Goal: Information Seeking & Learning: Learn about a topic

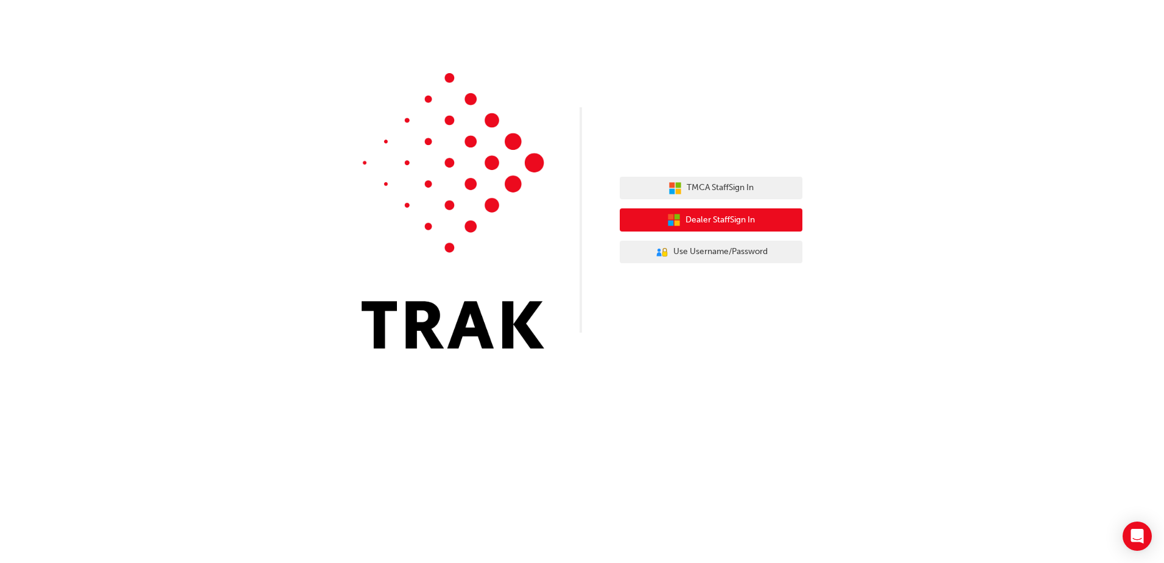
click at [778, 209] on button "Dealer Staff Sign In" at bounding box center [711, 219] width 183 height 23
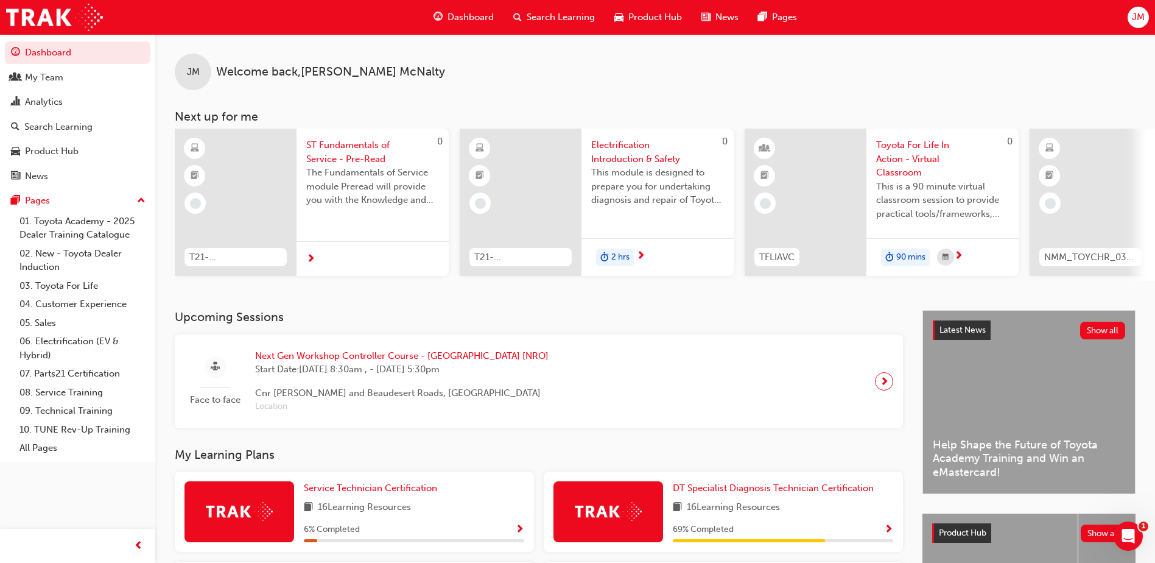
click at [557, 21] on span "Search Learning" at bounding box center [561, 17] width 68 height 14
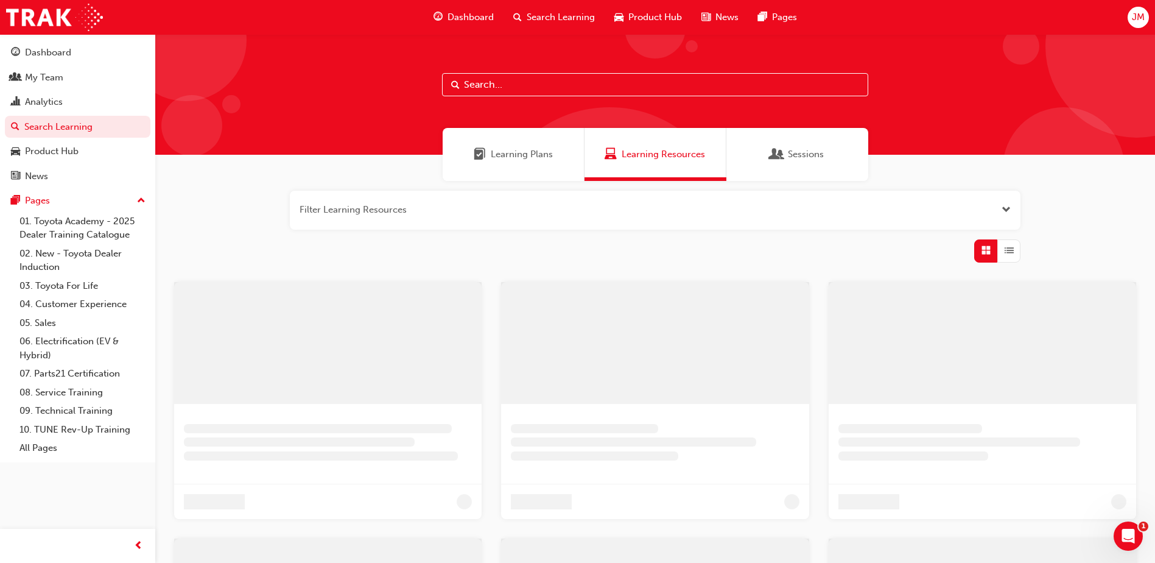
click at [757, 145] on div "Sessions" at bounding box center [797, 154] width 142 height 53
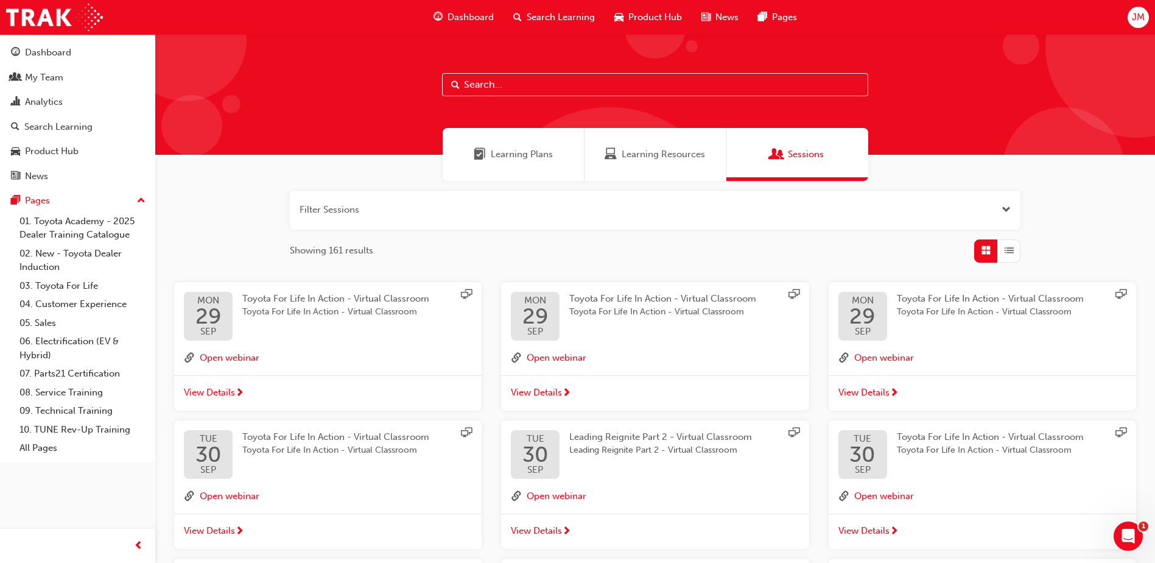
click at [531, 152] on span "Learning Plans" at bounding box center [522, 154] width 62 height 14
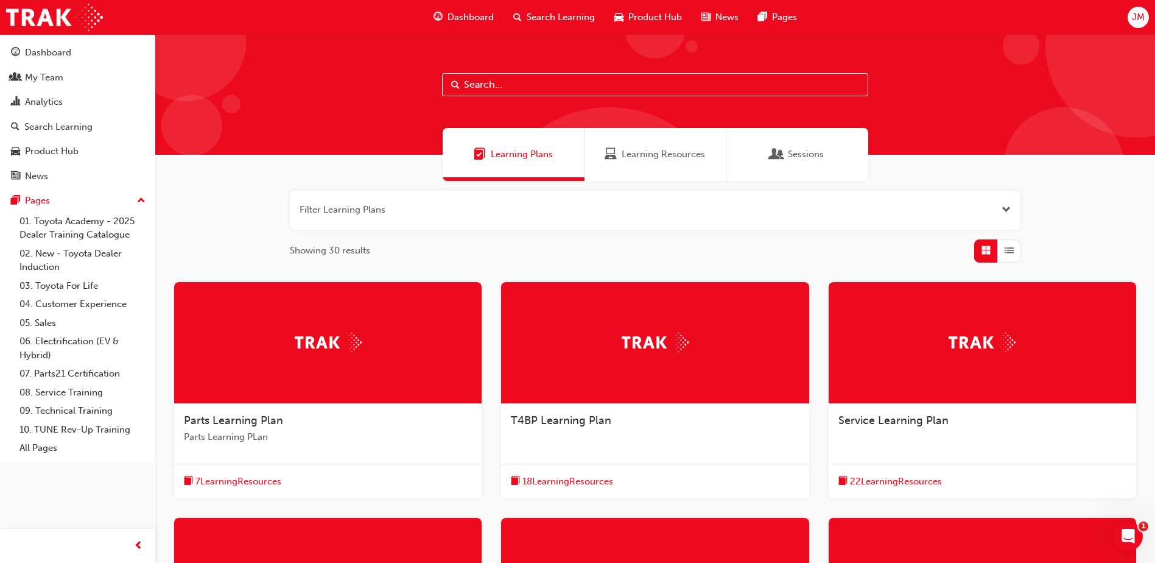
click at [611, 152] on span "Learning Resources" at bounding box center [611, 154] width 12 height 14
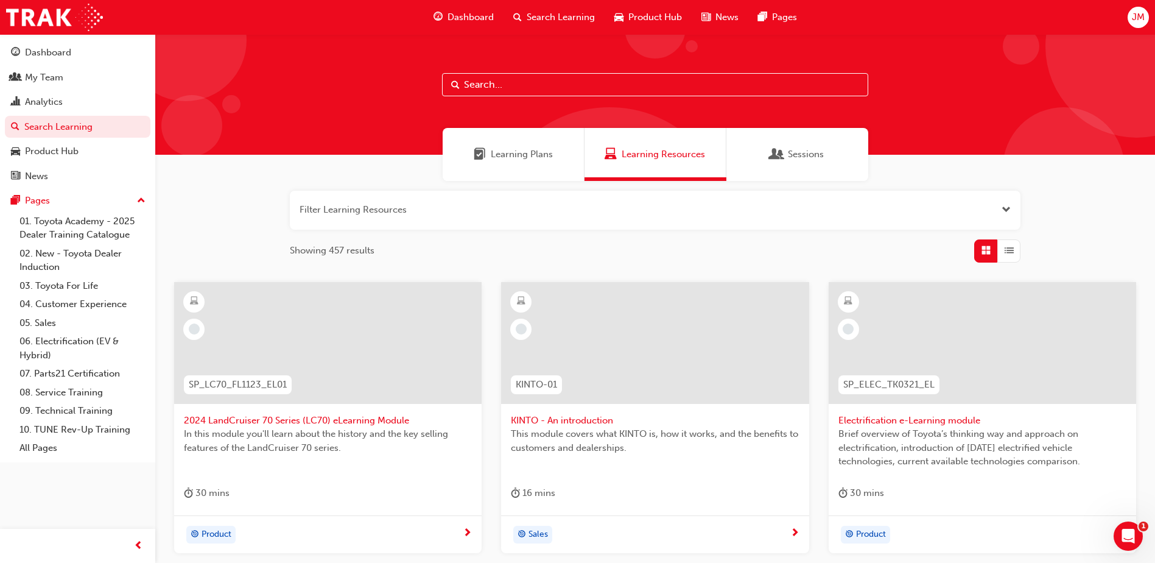
click at [835, 166] on div "Sessions" at bounding box center [797, 154] width 142 height 53
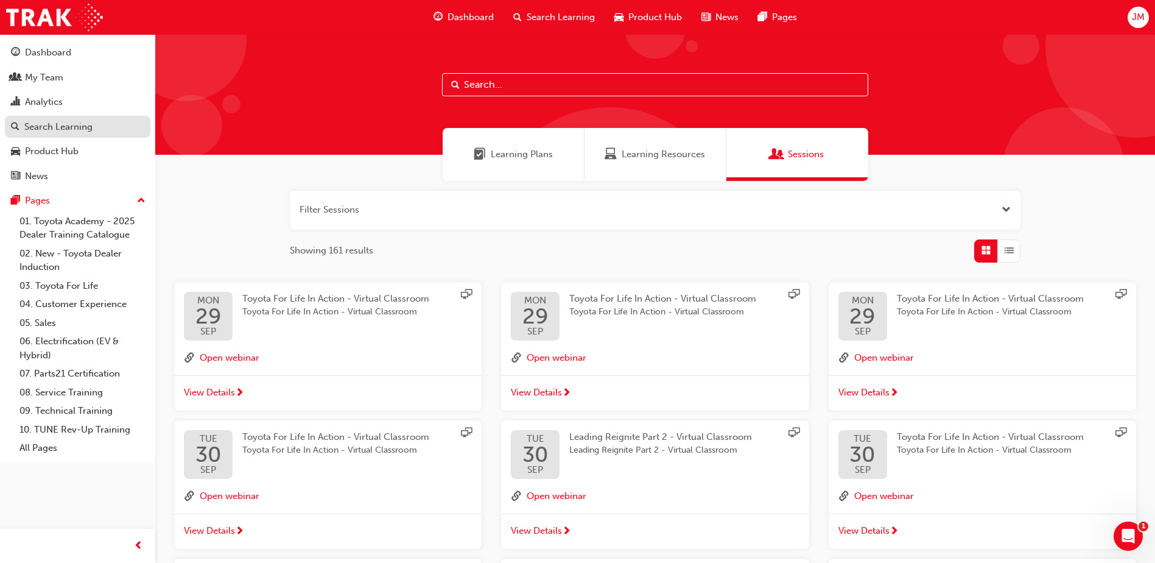
click at [74, 127] on div "Search Learning" at bounding box center [58, 127] width 68 height 14
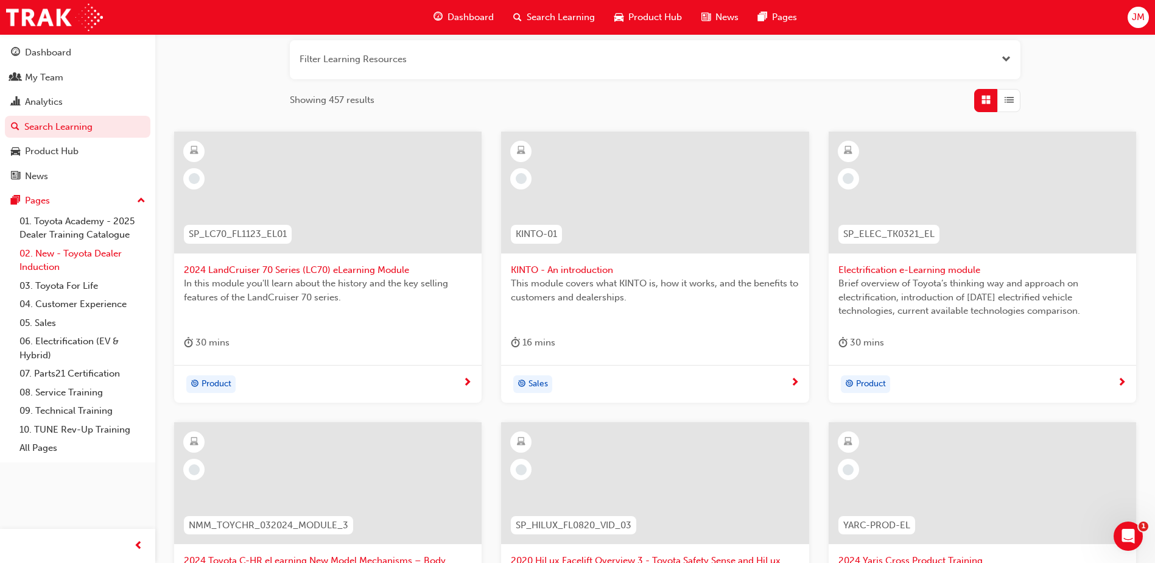
scroll to position [183, 0]
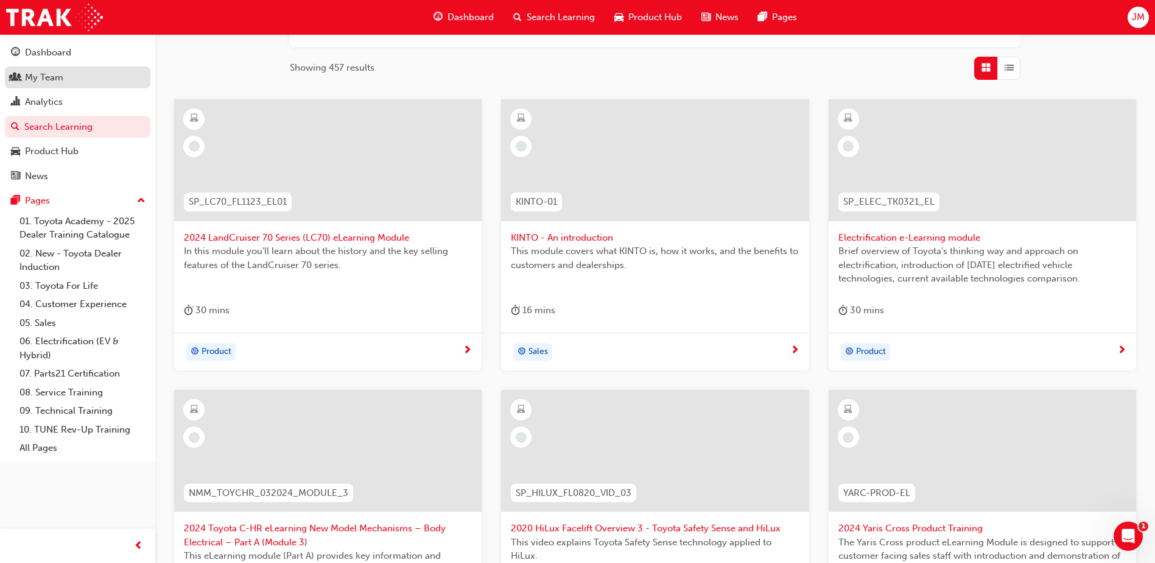
click at [75, 75] on div "My Team" at bounding box center [77, 77] width 133 height 15
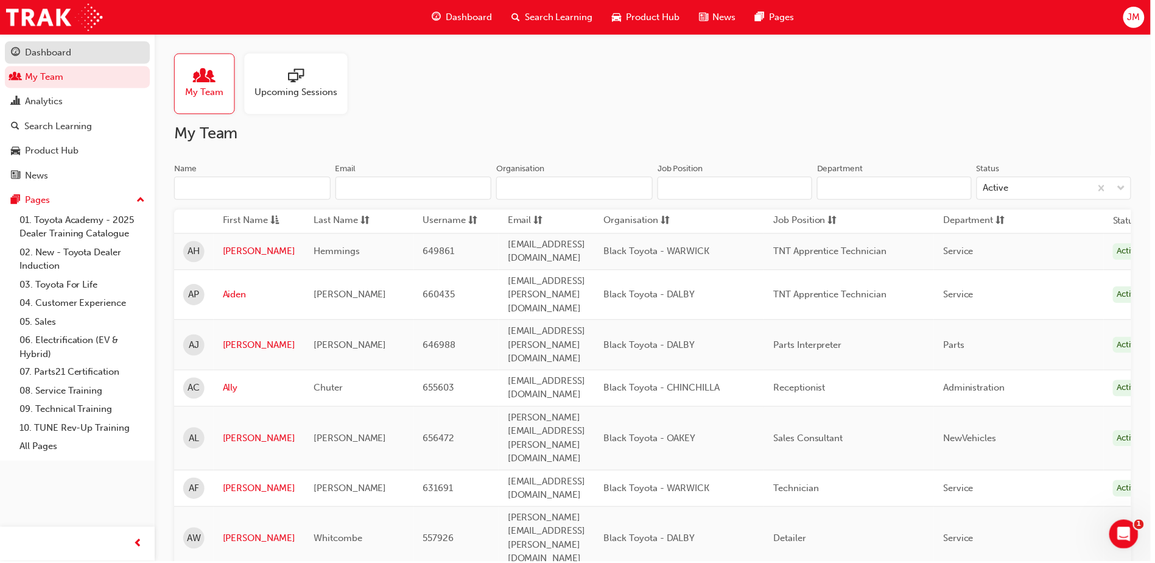
click at [85, 55] on div "Dashboard" at bounding box center [77, 52] width 133 height 15
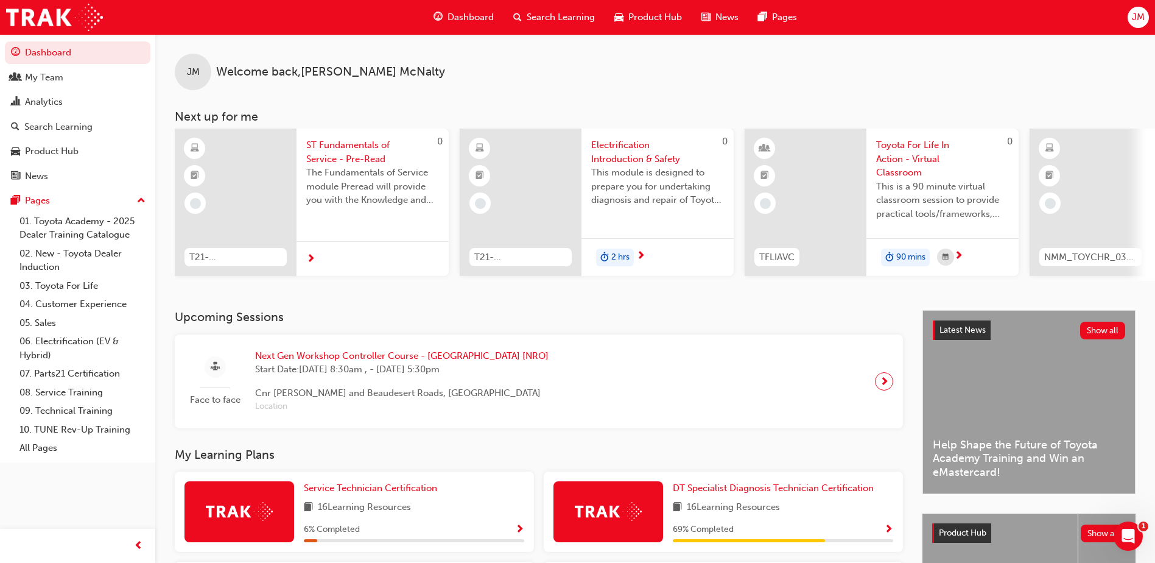
click at [653, 16] on span "Product Hub" at bounding box center [655, 17] width 54 height 14
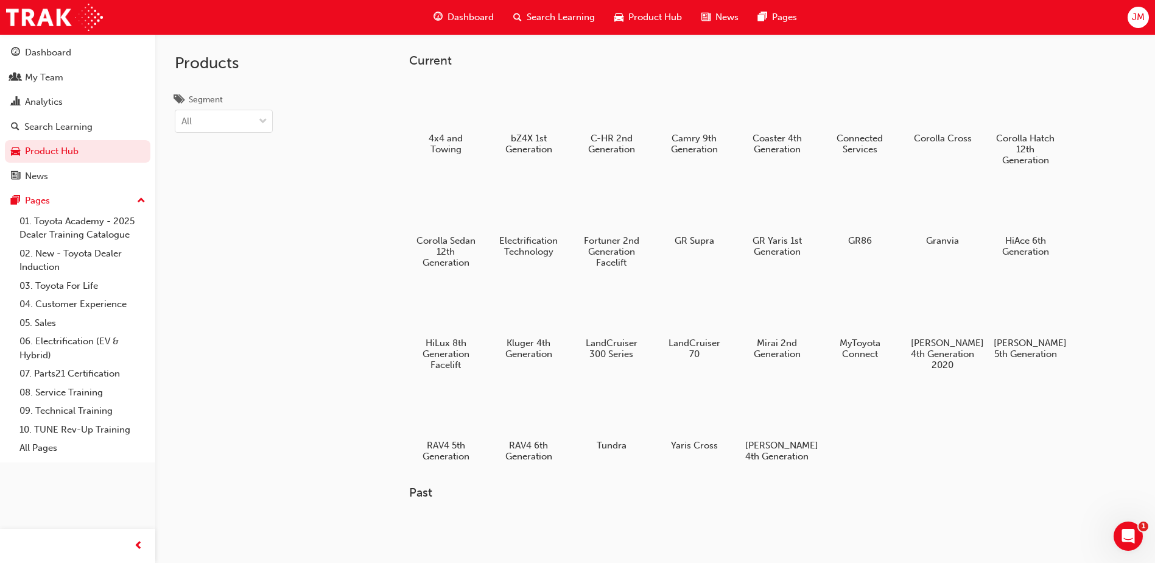
click at [594, 13] on div "Search Learning" at bounding box center [554, 17] width 101 height 25
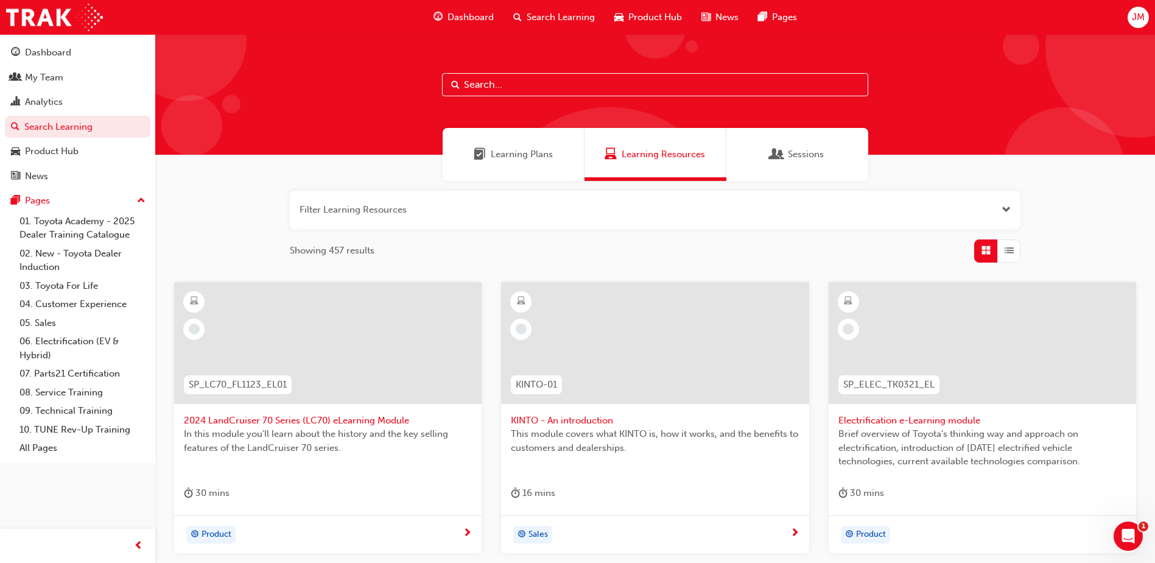
click at [487, 24] on span "Dashboard" at bounding box center [471, 17] width 46 height 14
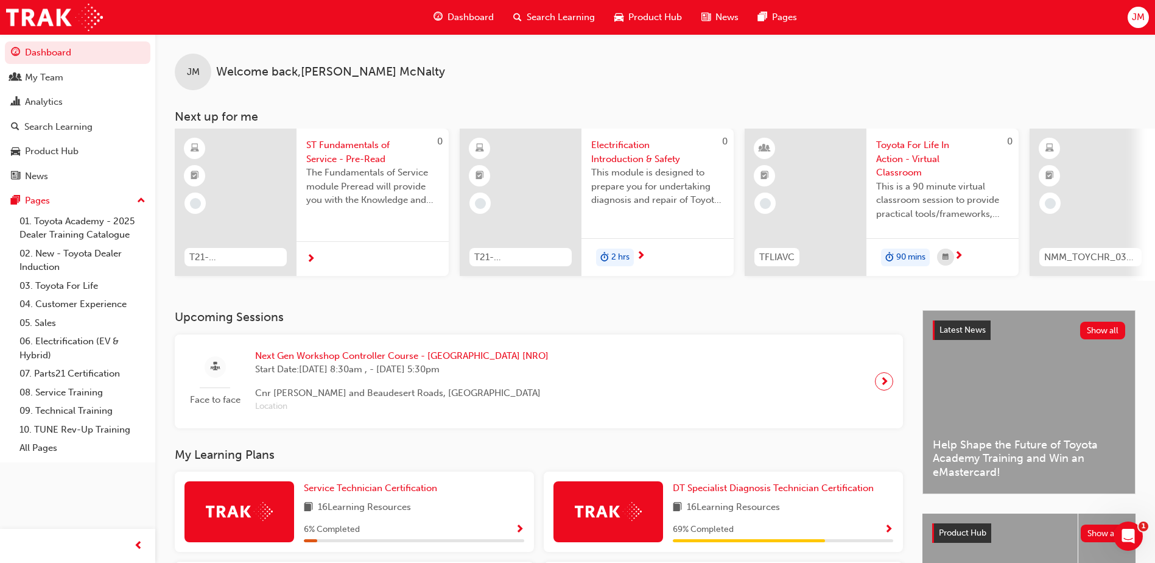
click at [1137, 21] on span "JM" at bounding box center [1138, 17] width 13 height 14
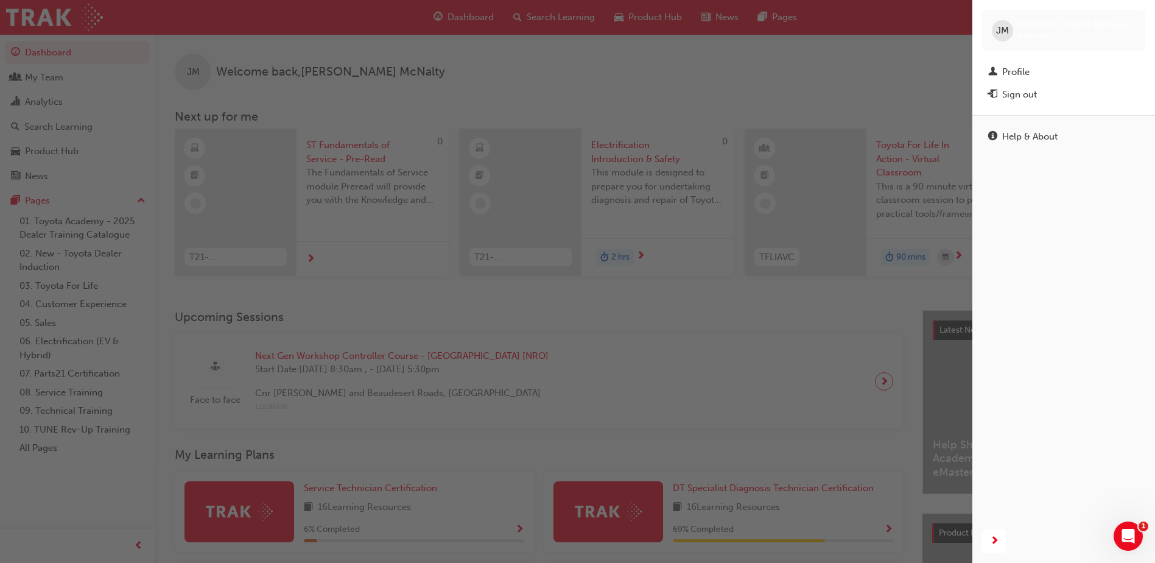
click at [935, 61] on div "button" at bounding box center [486, 281] width 972 height 563
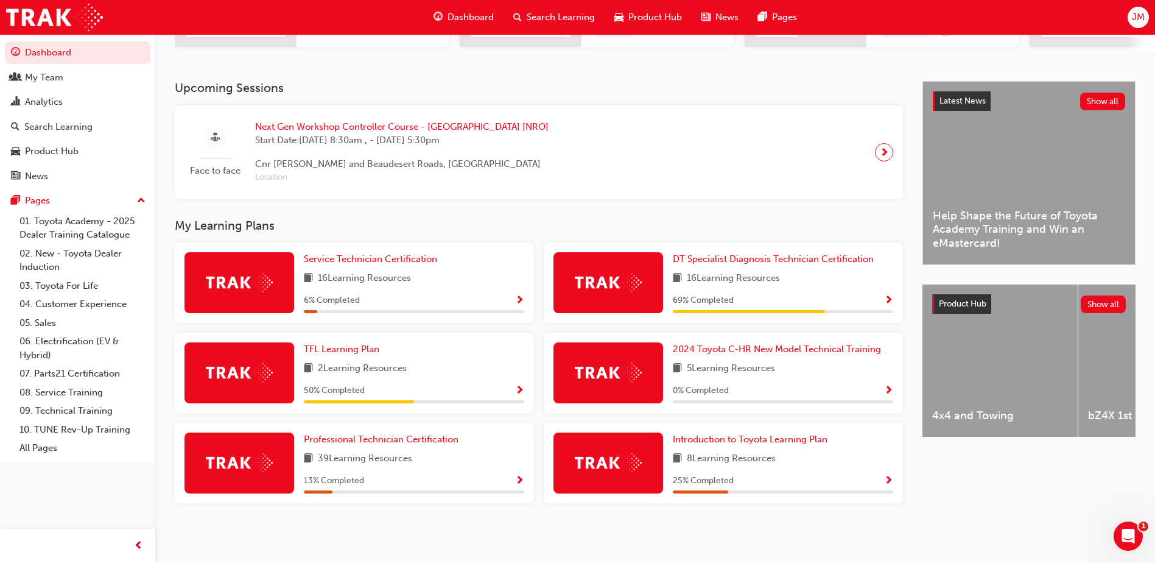
scroll to position [234, 0]
click at [57, 160] on link "Product Hub" at bounding box center [78, 151] width 146 height 23
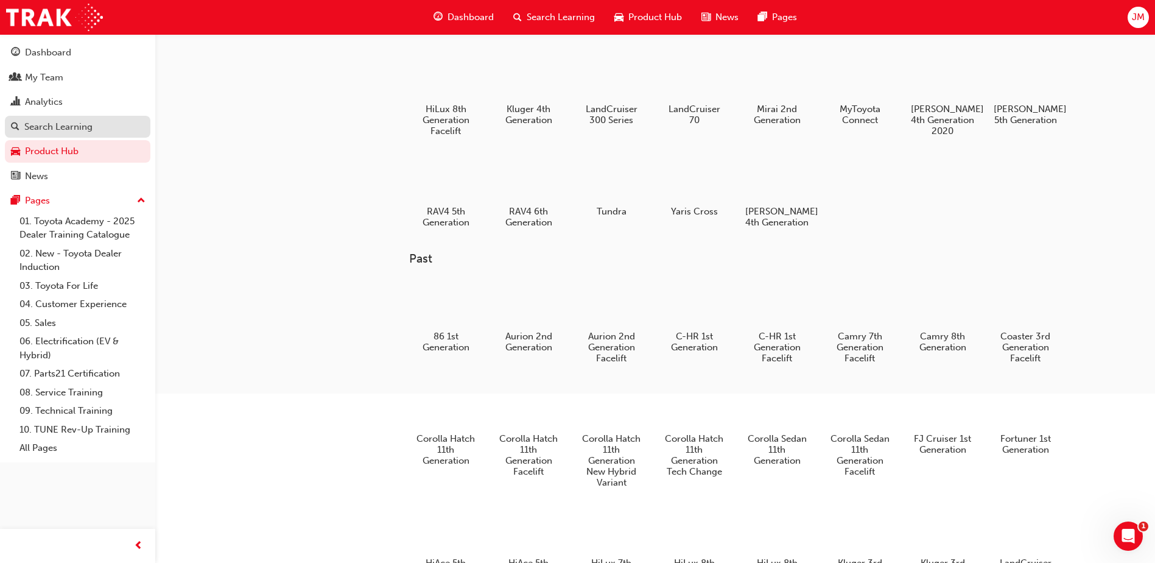
click at [65, 130] on div "Search Learning" at bounding box center [58, 127] width 68 height 14
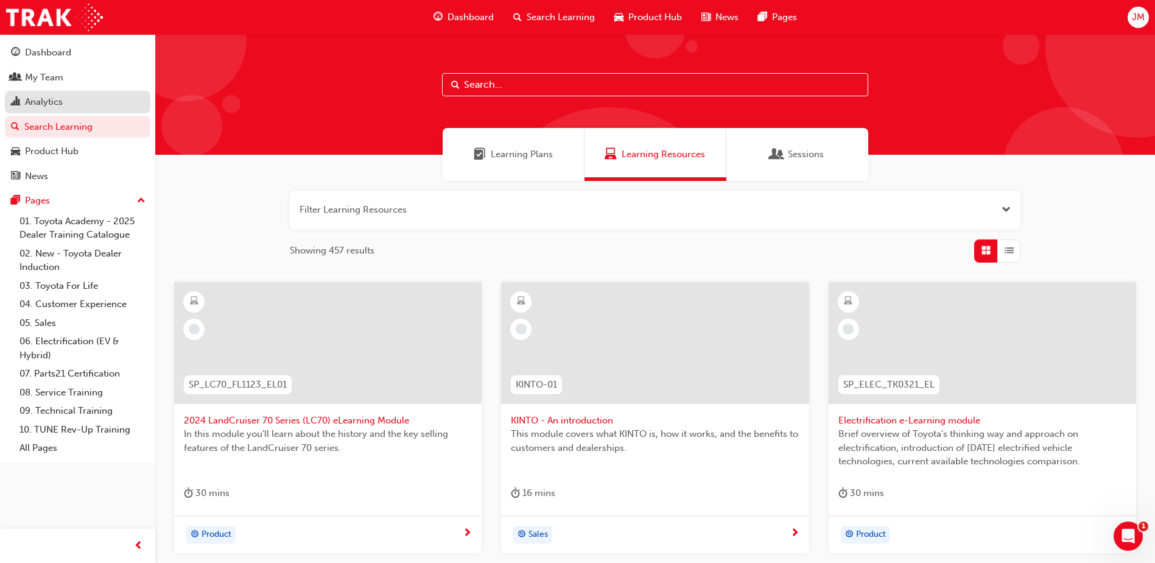
click at [68, 102] on div "Analytics" at bounding box center [77, 101] width 133 height 15
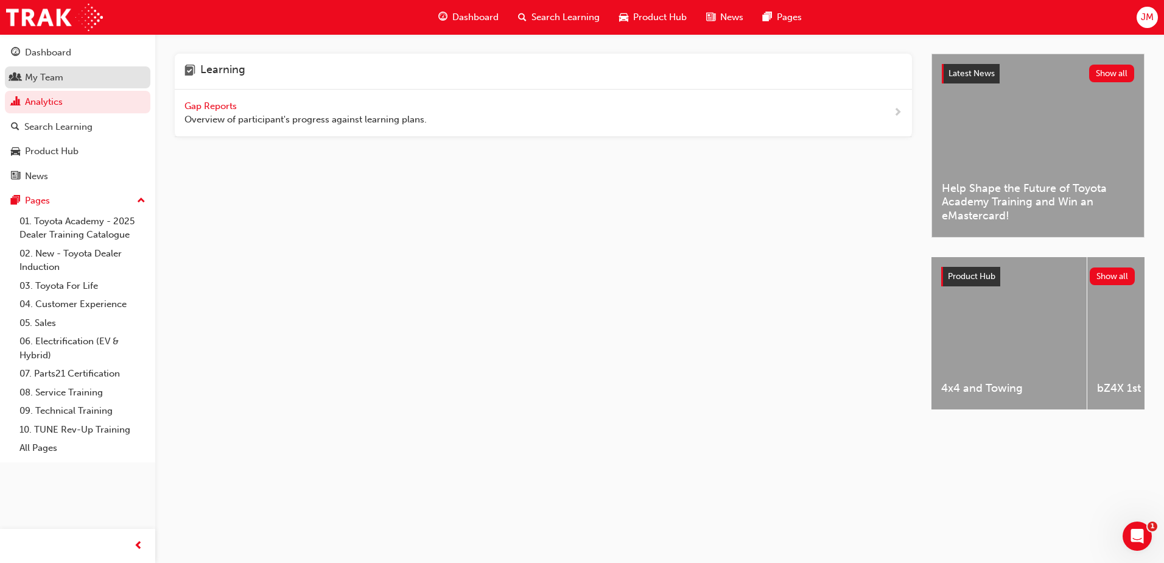
click at [77, 84] on div "My Team" at bounding box center [77, 77] width 133 height 15
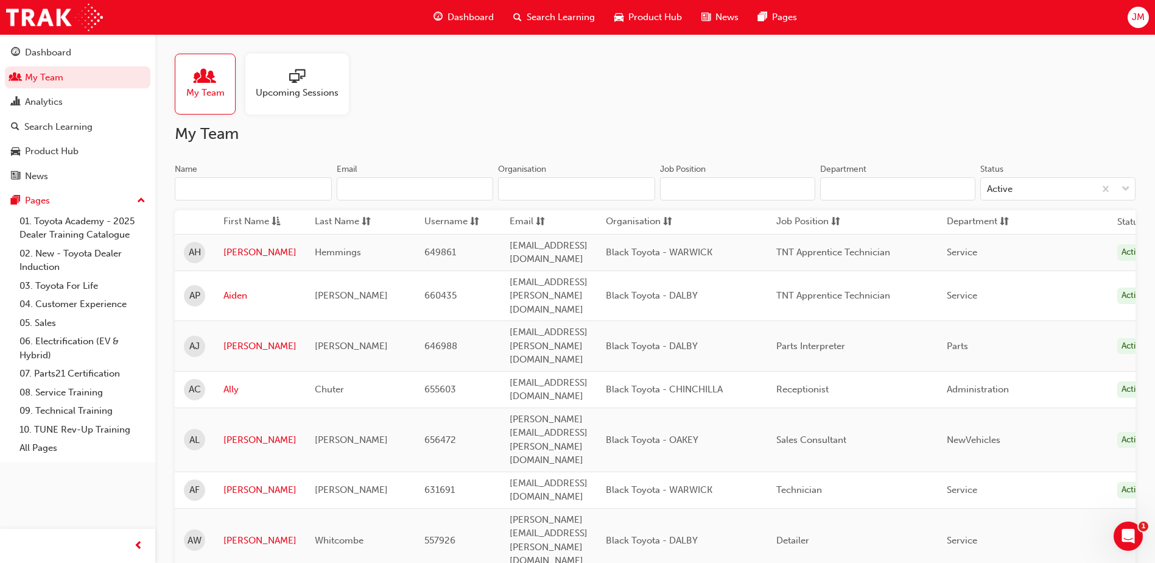
click at [241, 194] on input "Name" at bounding box center [253, 188] width 157 height 23
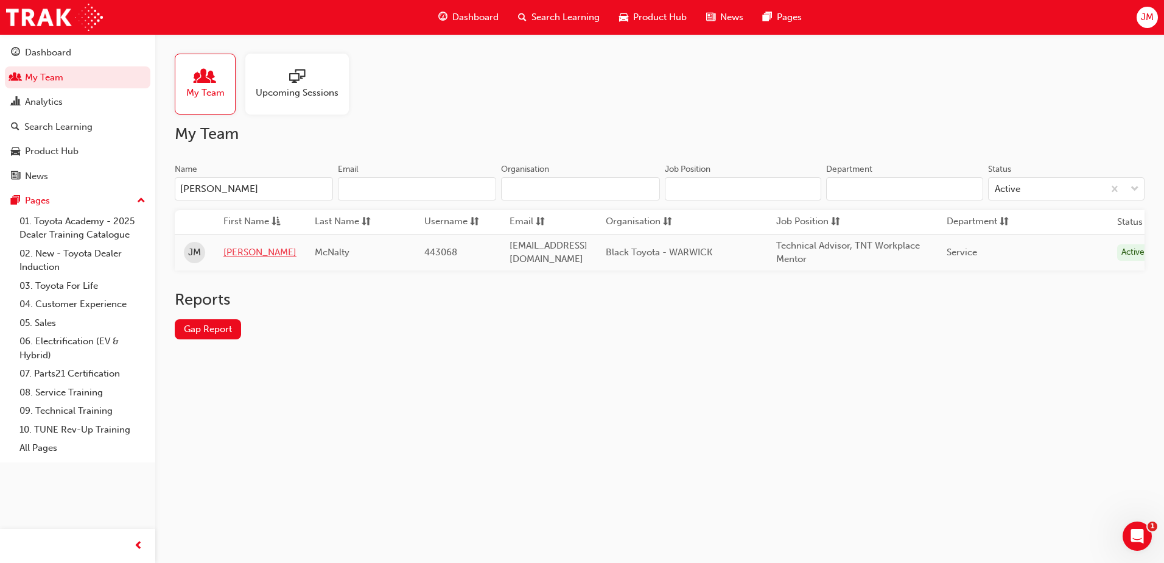
type input "[PERSON_NAME]"
click at [234, 250] on link "[PERSON_NAME]" at bounding box center [259, 252] width 73 height 14
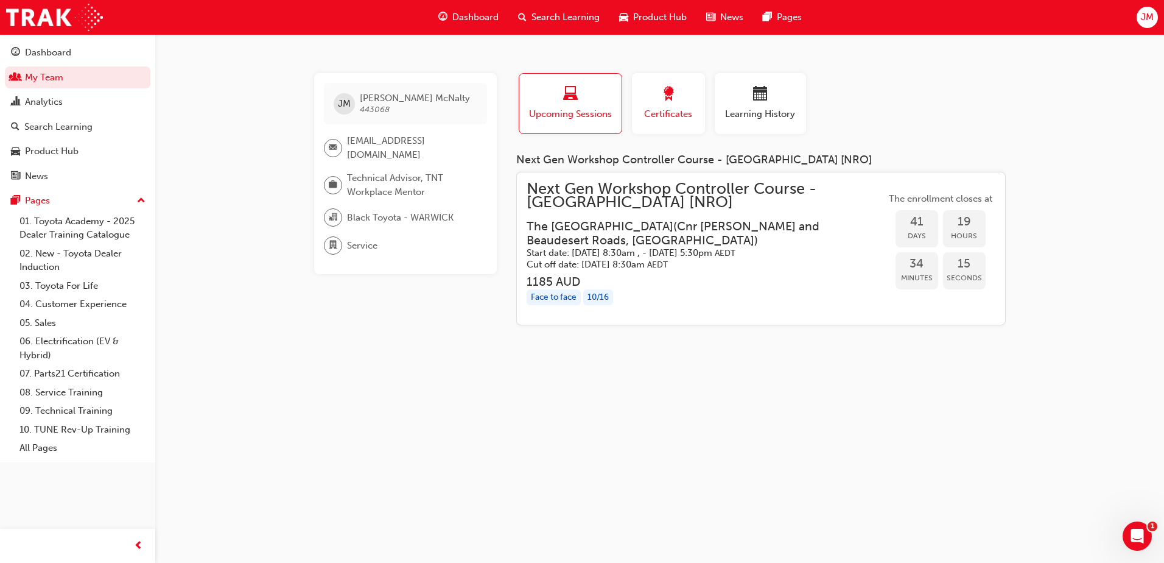
click at [662, 112] on span "Certificates" at bounding box center [668, 114] width 55 height 14
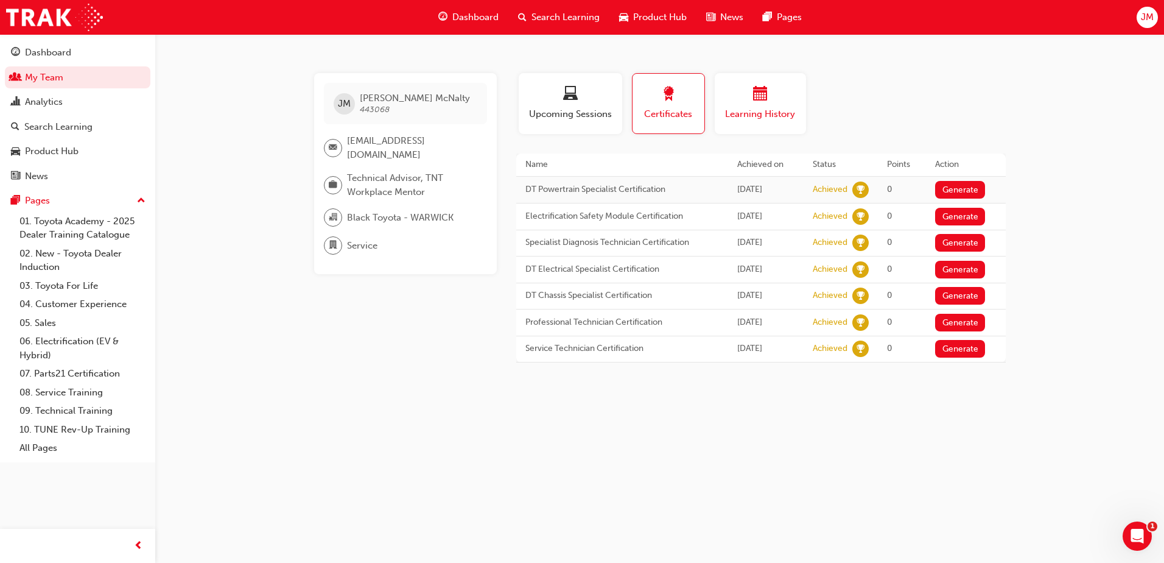
click at [761, 86] on span "calendar-icon" at bounding box center [760, 94] width 15 height 16
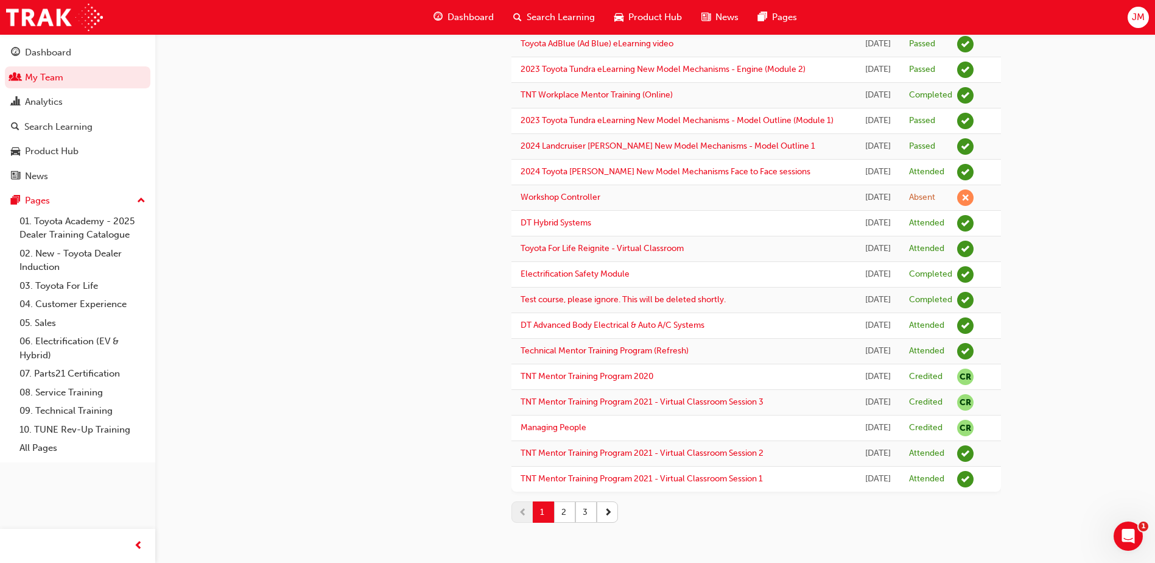
scroll to position [1445, 0]
click at [557, 522] on button "2" at bounding box center [564, 511] width 21 height 21
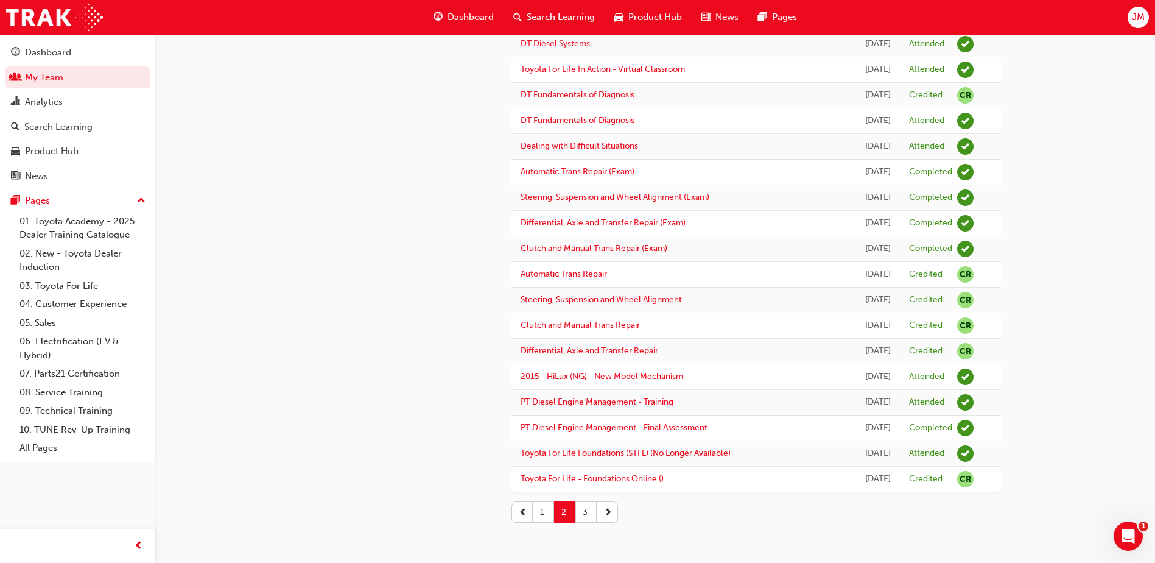
scroll to position [1291, 0]
click at [587, 515] on button "3" at bounding box center [585, 511] width 21 height 21
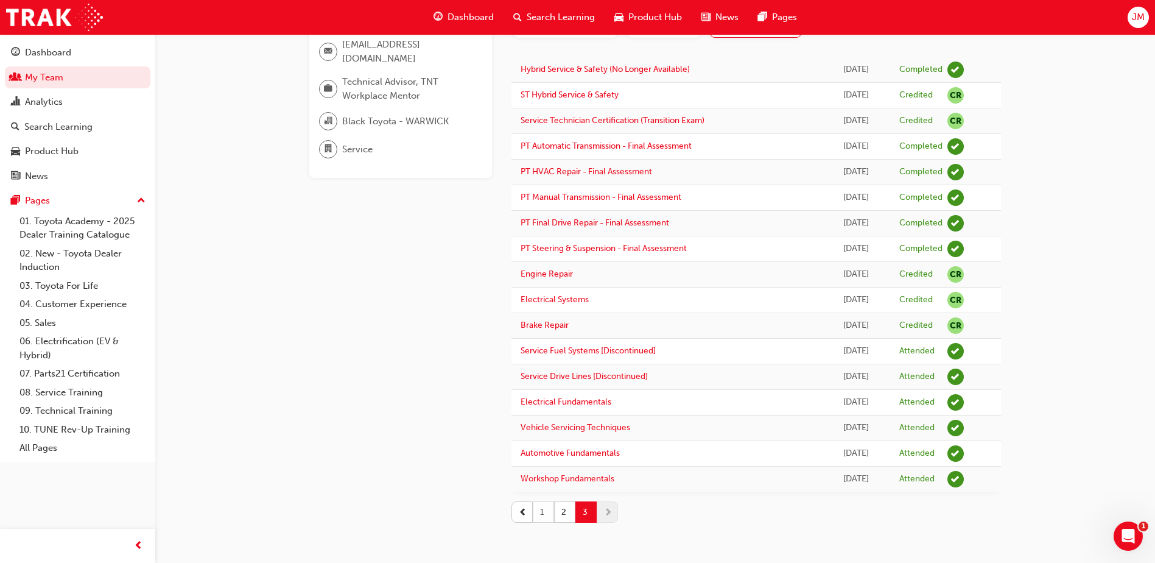
click at [546, 515] on button "1" at bounding box center [543, 511] width 21 height 21
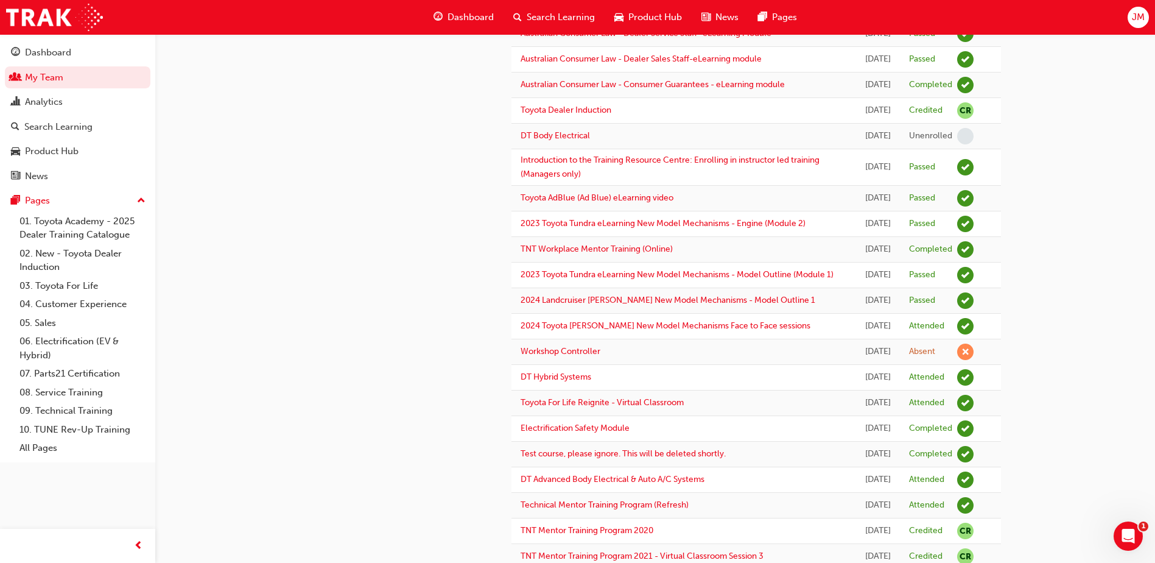
scroll to position [807, 0]
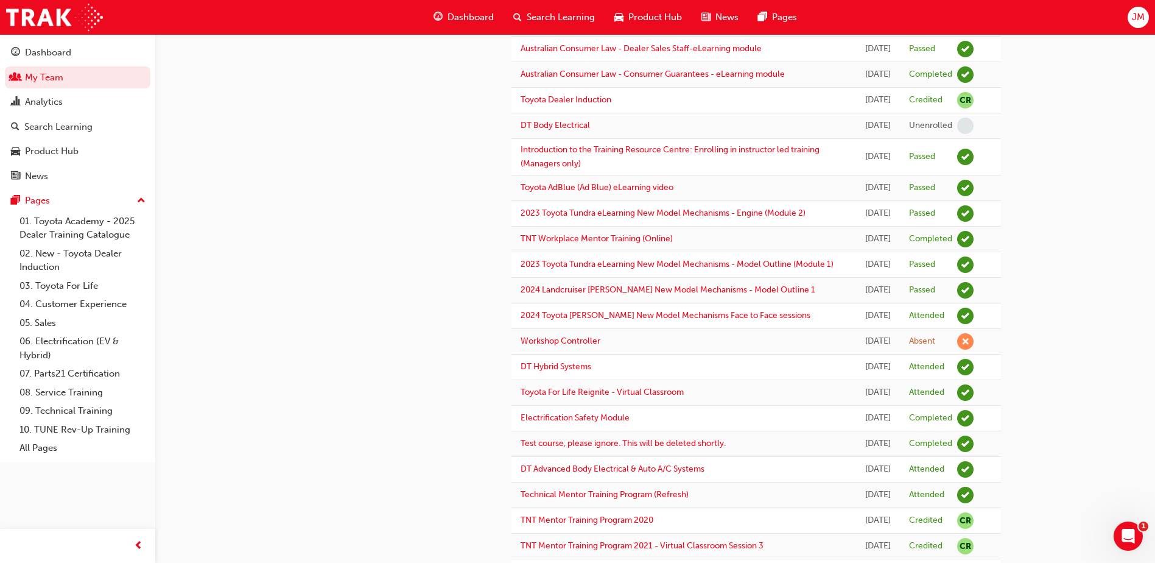
drag, startPoint x: 738, startPoint y: 278, endPoint x: 515, endPoint y: 279, distance: 222.9
drag, startPoint x: 515, startPoint y: 279, endPoint x: 584, endPoint y: 278, distance: 68.8
copy link "SPK11101 Handling Serious Complaints (eLearning)"
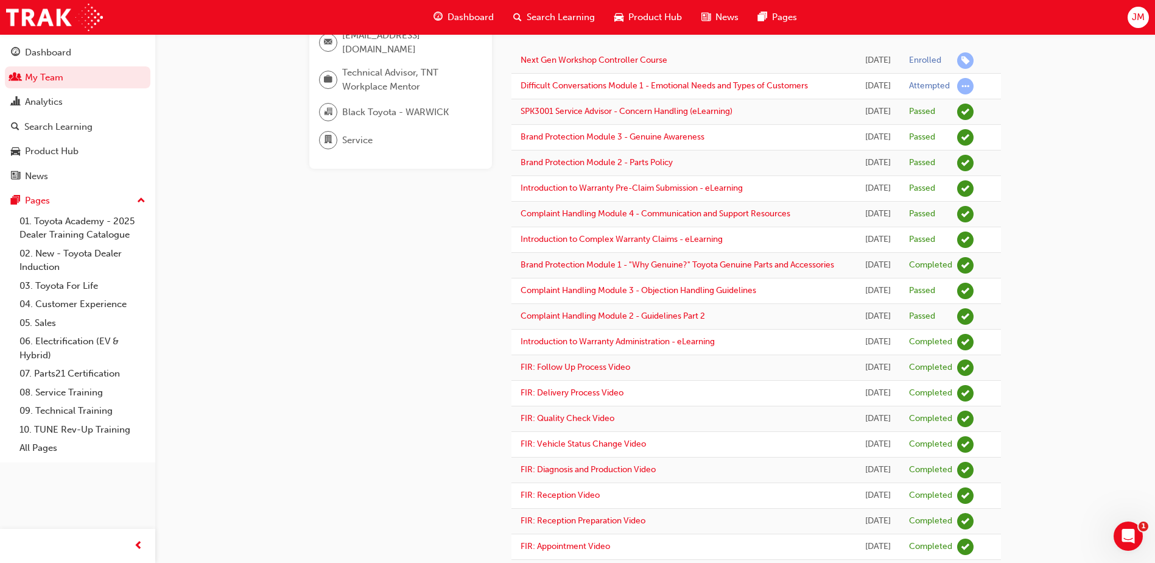
scroll to position [77, 0]
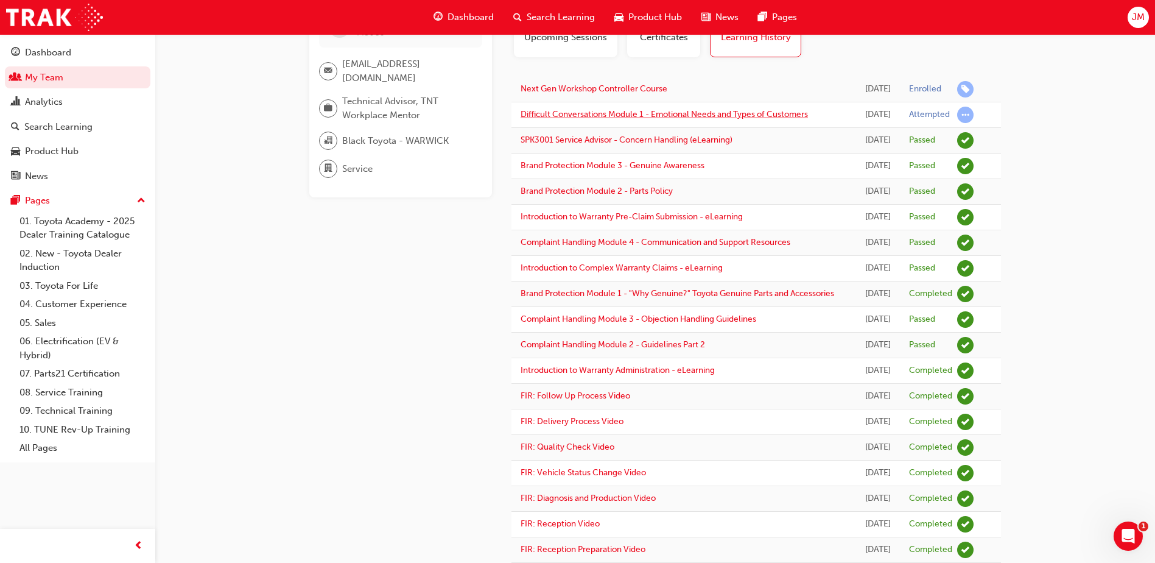
click at [613, 119] on link "Difficult Conversations Module 1 - Emotional Needs and Types of Customers" at bounding box center [664, 114] width 287 height 10
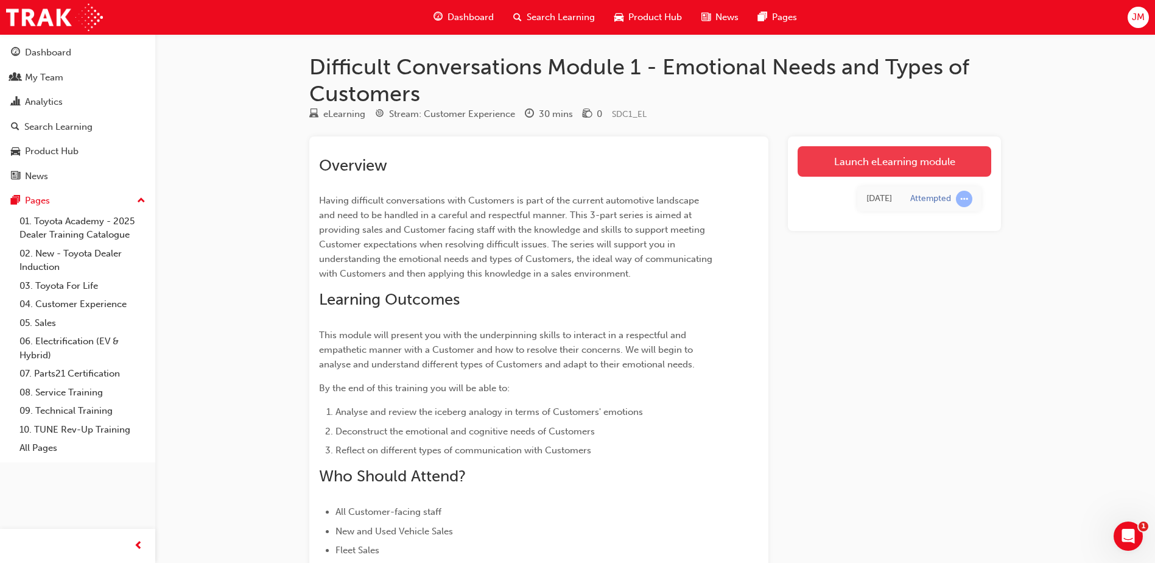
click at [822, 159] on link "Launch eLearning module" at bounding box center [895, 161] width 194 height 30
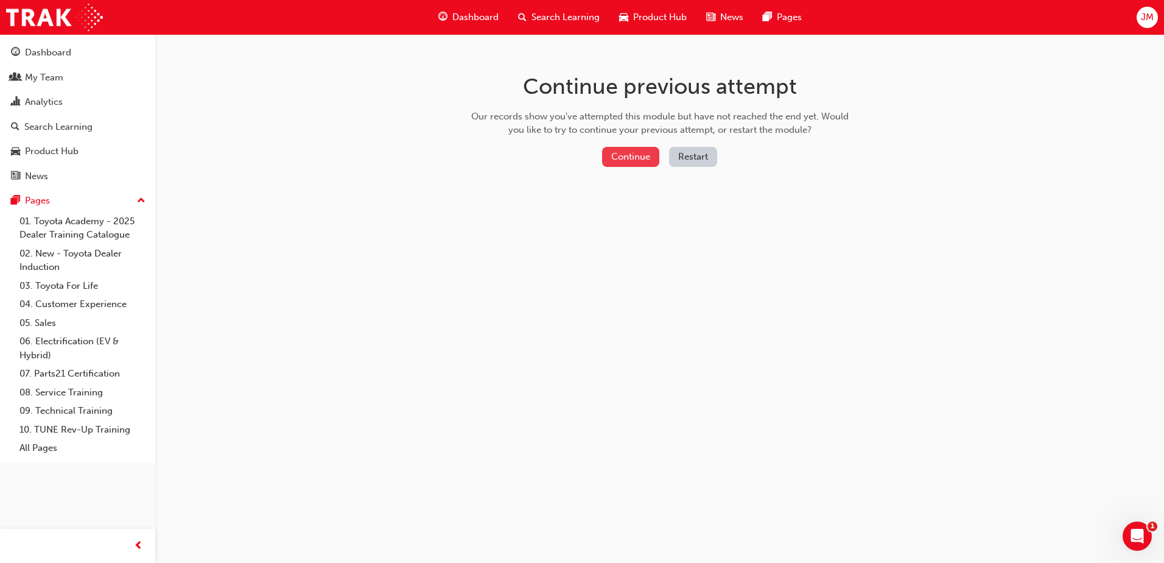
click at [617, 155] on button "Continue" at bounding box center [630, 157] width 57 height 20
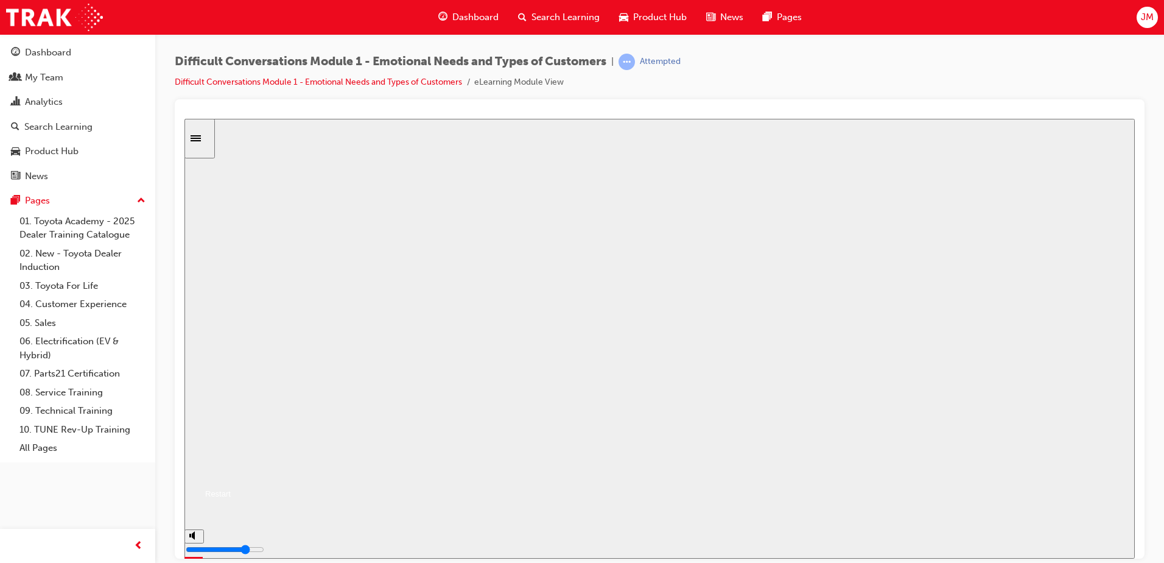
click at [231, 471] on button "Resume" at bounding box center [207, 478] width 46 height 15
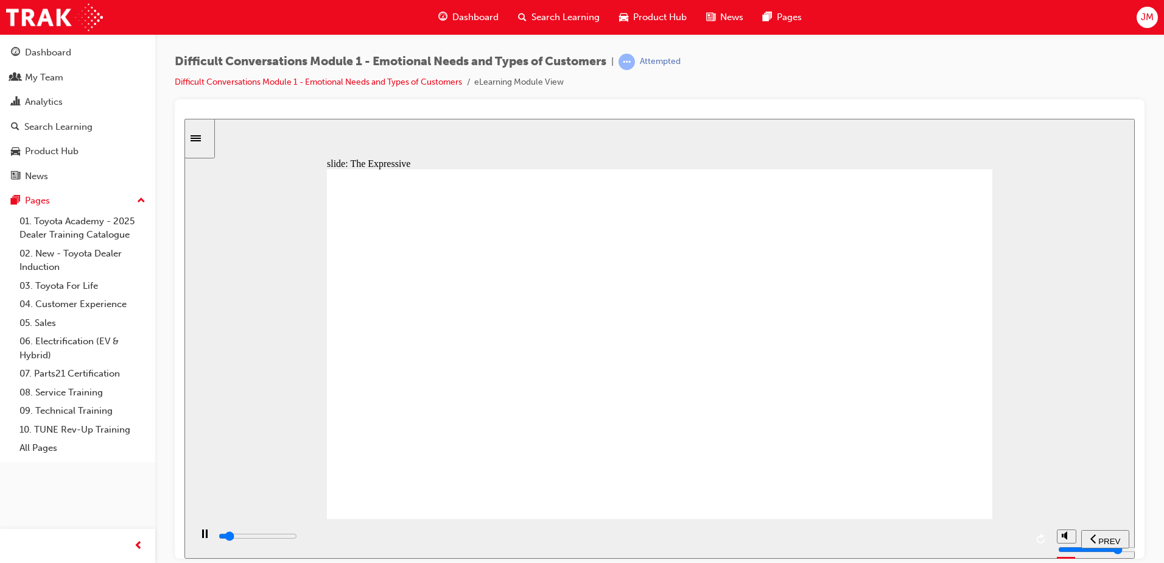
click at [202, 537] on icon "play/pause" at bounding box center [204, 533] width 5 height 9
click at [196, 539] on div "play/pause" at bounding box center [204, 539] width 21 height 21
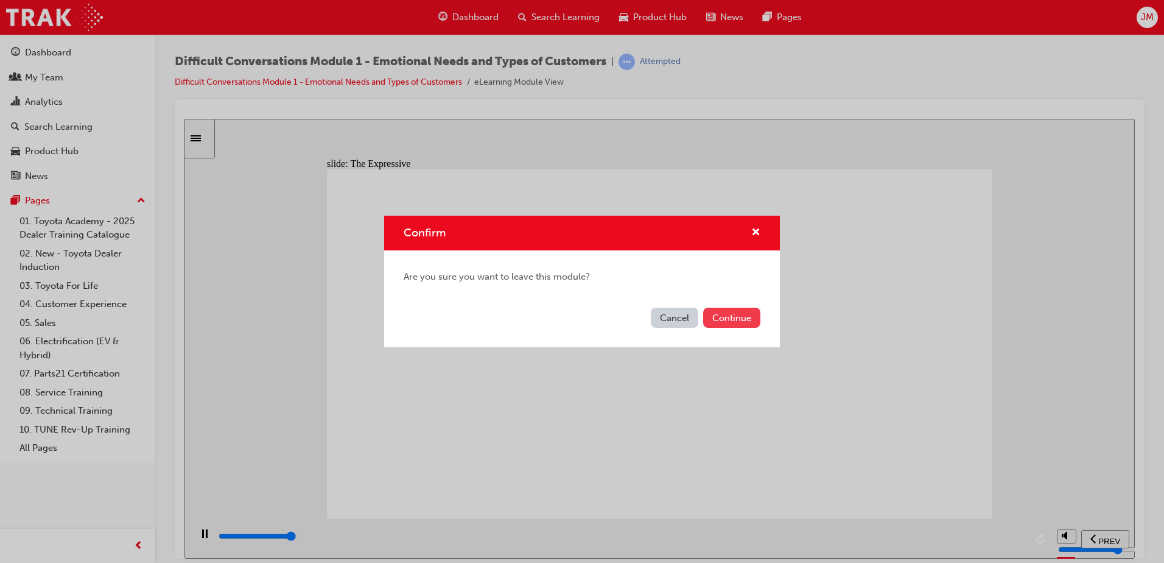
type input "58800"
click at [728, 317] on button "Continue" at bounding box center [731, 317] width 57 height 20
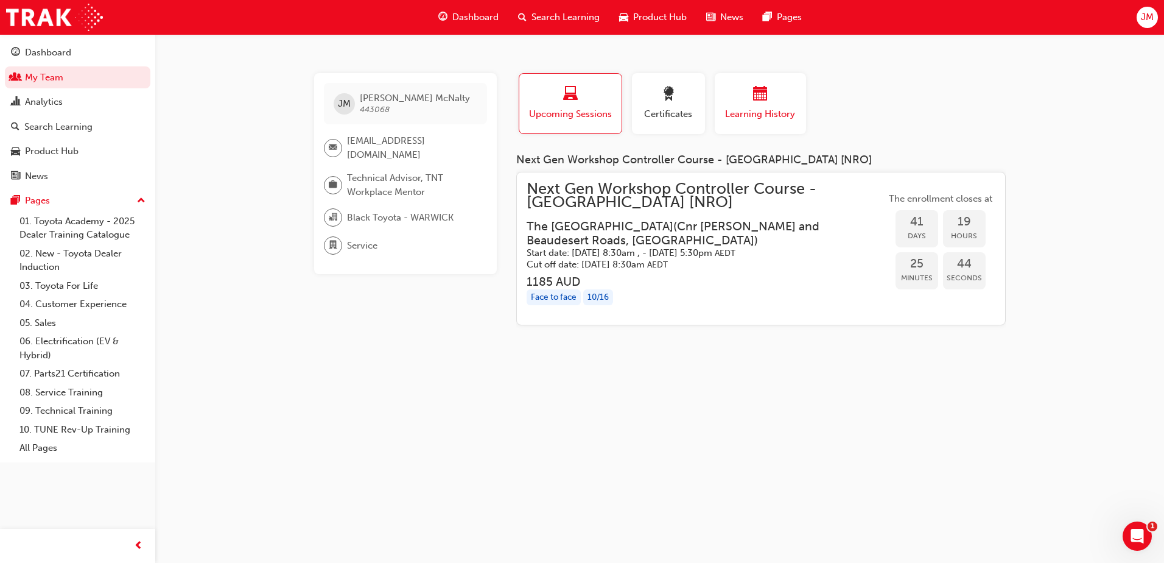
click at [763, 94] on span "calendar-icon" at bounding box center [760, 94] width 15 height 16
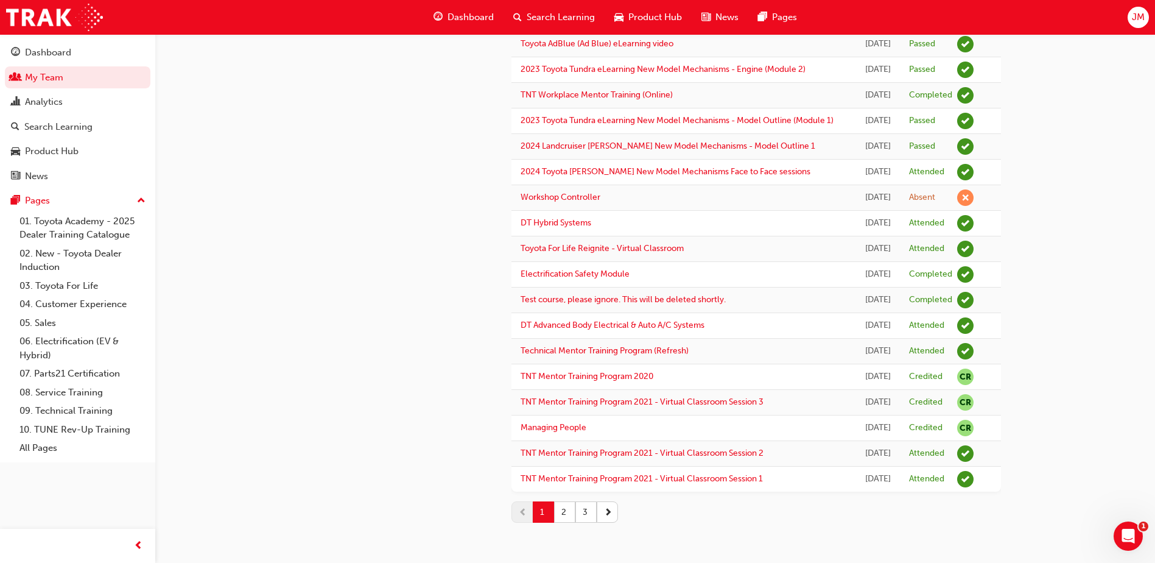
scroll to position [1477, 0]
click at [566, 511] on button "2" at bounding box center [564, 511] width 21 height 21
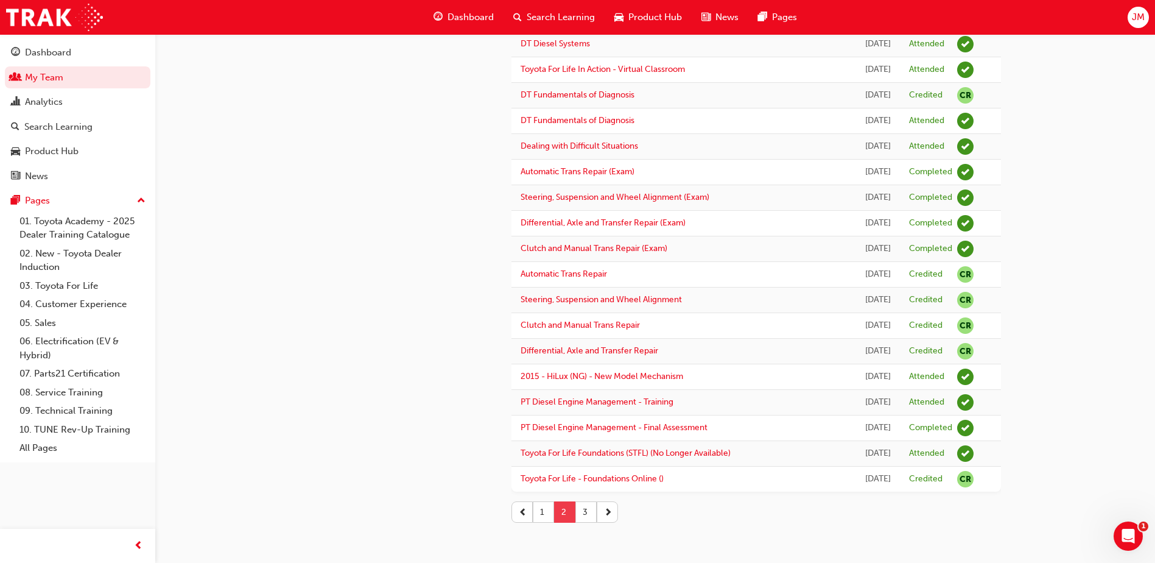
scroll to position [1279, 0]
click at [546, 518] on button "1" at bounding box center [543, 511] width 21 height 21
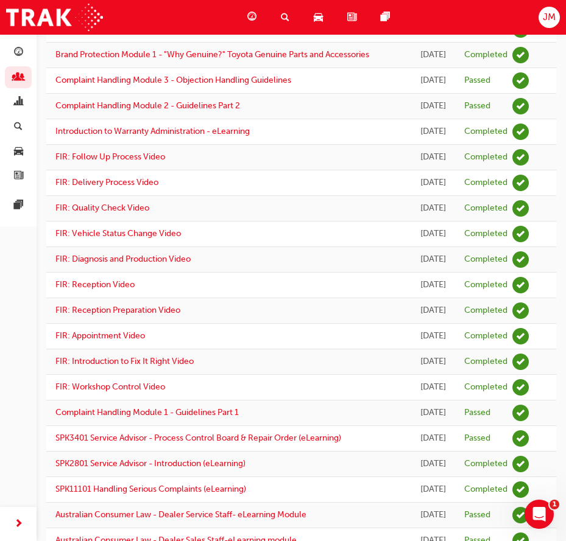
scroll to position [381, 0]
